Goal: Check status: Check status

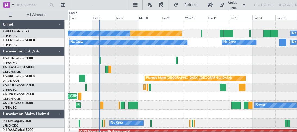
click at [133, 56] on div "Planned Maint [GEOGRAPHIC_DATA] ([GEOGRAPHIC_DATA]) No Crew No Crew No Crew No …" at bounding box center [182, 103] width 229 height 167
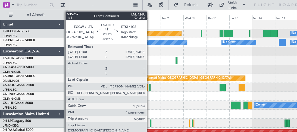
click at [149, 88] on div at bounding box center [150, 87] width 2 height 7
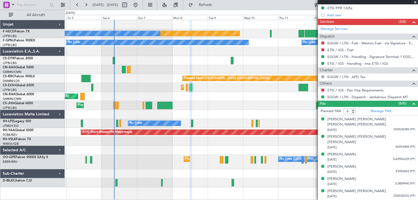
scroll to position [188, 0]
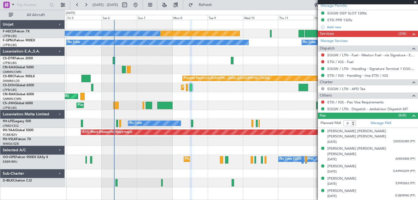
click at [106, 33] on div "Planned Maint [GEOGRAPHIC_DATA] ([GEOGRAPHIC_DATA]) No Crew No Crew" at bounding box center [241, 33] width 353 height 9
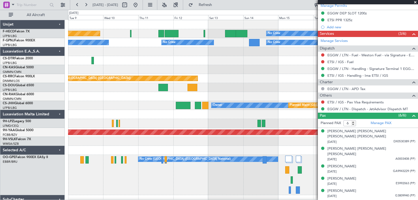
click at [162, 51] on div at bounding box center [243, 51] width 350 height 9
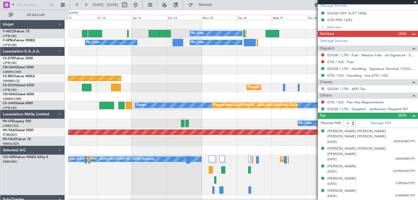
click at [106, 60] on div at bounding box center [243, 60] width 350 height 9
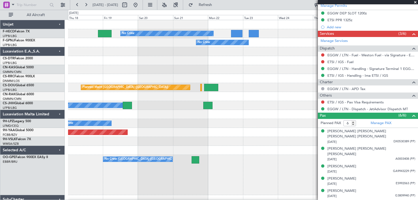
click at [124, 62] on div at bounding box center [243, 60] width 350 height 9
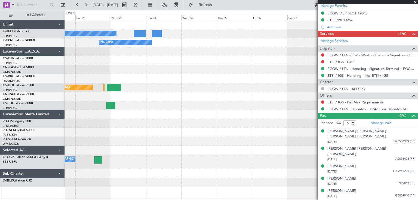
click at [85, 59] on div at bounding box center [241, 60] width 353 height 9
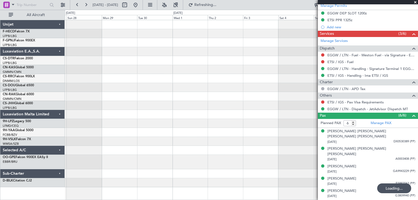
click at [127, 64] on div at bounding box center [241, 60] width 353 height 9
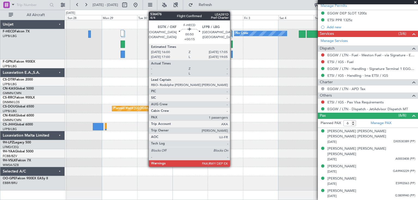
click at [232, 43] on div at bounding box center [232, 44] width 2 height 7
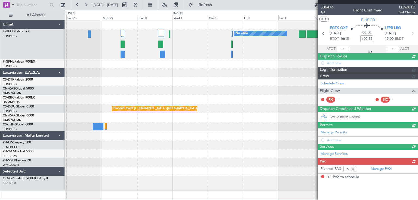
type input "1"
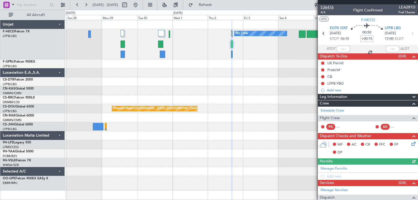
click at [297, 7] on span "536476" at bounding box center [327, 7] width 13 height 6
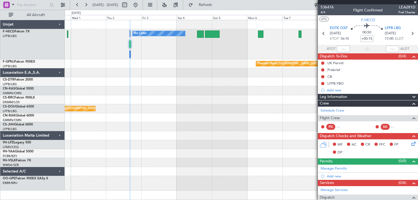
click at [152, 56] on div "No Crew No Crew Planned Maint [GEOGRAPHIC_DATA] ([GEOGRAPHIC_DATA])" at bounding box center [241, 44] width 353 height 30
click at [111, 57] on div "No Crew No Crew Planned Maint [GEOGRAPHIC_DATA] ([GEOGRAPHIC_DATA])" at bounding box center [241, 44] width 353 height 30
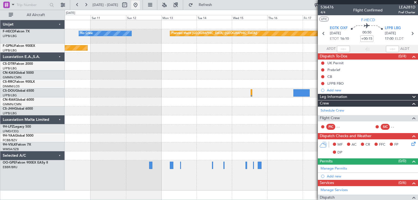
click at [140, 6] on button at bounding box center [135, 5] width 9 height 9
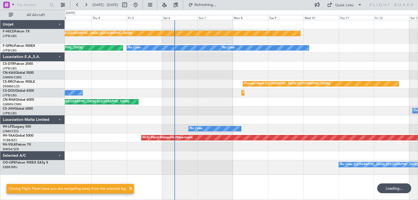
click at [164, 81] on div "Planned Maint [GEOGRAPHIC_DATA] ([GEOGRAPHIC_DATA]) No Crew Planned Maint [GEOG…" at bounding box center [241, 97] width 353 height 155
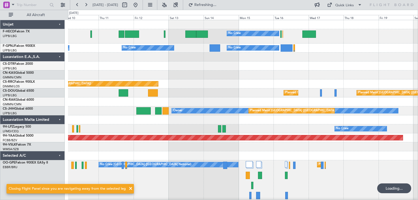
click at [150, 70] on div "No Crew Planned Maint [GEOGRAPHIC_DATA] ([GEOGRAPHIC_DATA]) No Crew No Crew No …" at bounding box center [243, 119] width 350 height 198
